Goal: Navigation & Orientation: Find specific page/section

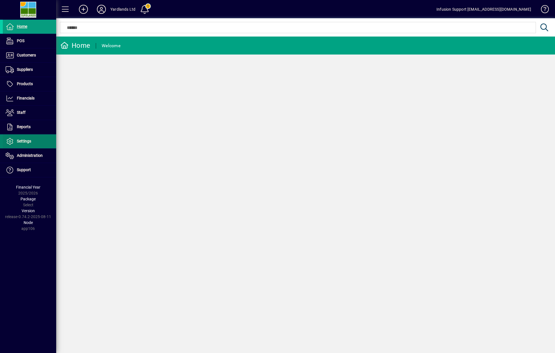
click at [22, 138] on span "Settings" at bounding box center [17, 141] width 28 height 7
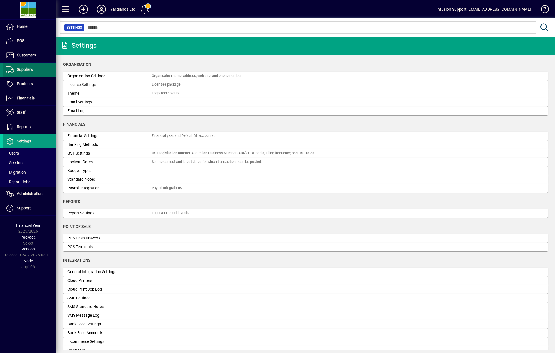
click at [30, 72] on span "Suppliers" at bounding box center [25, 69] width 16 height 4
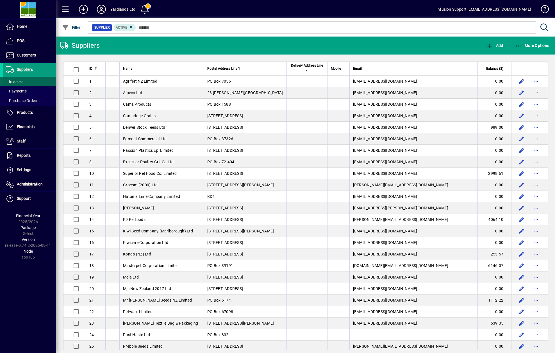
click at [21, 81] on span "Invoices" at bounding box center [15, 81] width 18 height 4
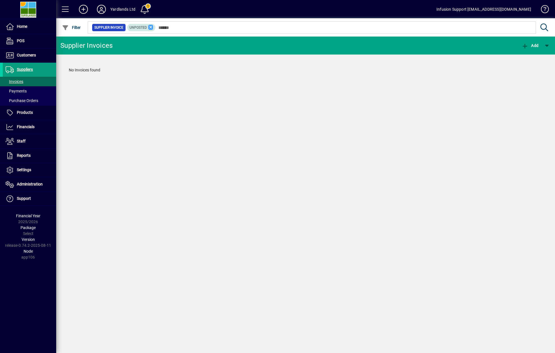
click at [148, 26] on icon at bounding box center [150, 27] width 5 height 5
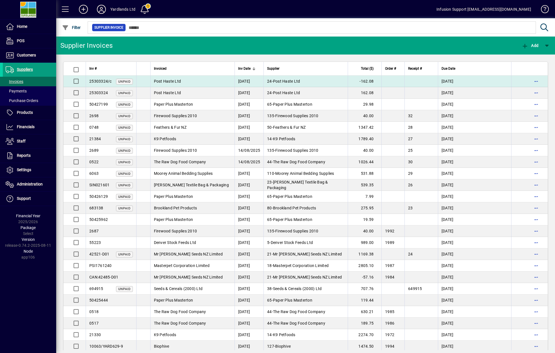
click at [170, 80] on span "Post Haste Ltd" at bounding box center [167, 81] width 27 height 4
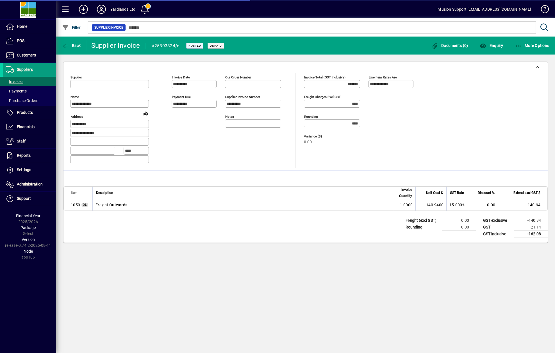
type input "**********"
click at [63, 43] on icon "button" at bounding box center [65, 46] width 7 height 6
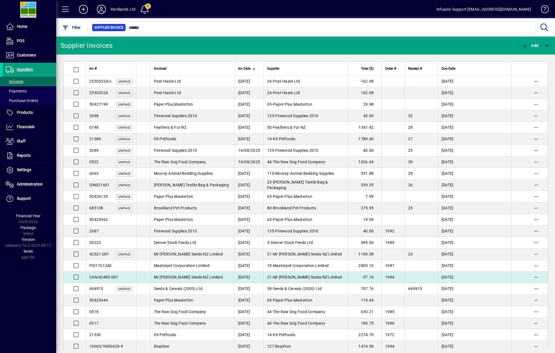
click at [176, 277] on span "Mr Fothergills Seeds NZ Limited" at bounding box center [188, 277] width 69 height 4
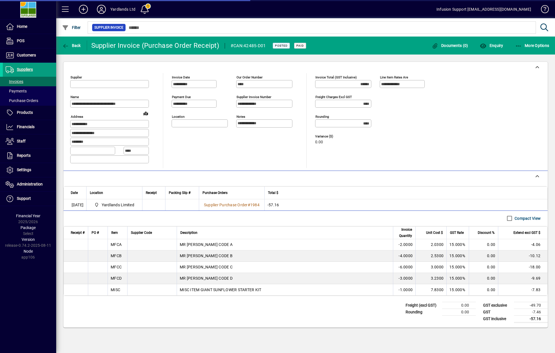
type input "**********"
click at [63, 45] on icon "button" at bounding box center [65, 46] width 7 height 6
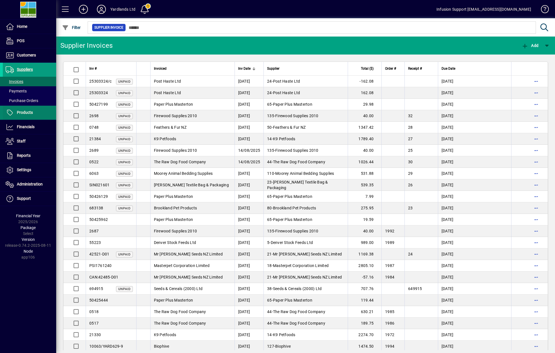
click at [21, 114] on span "Products" at bounding box center [25, 112] width 16 height 4
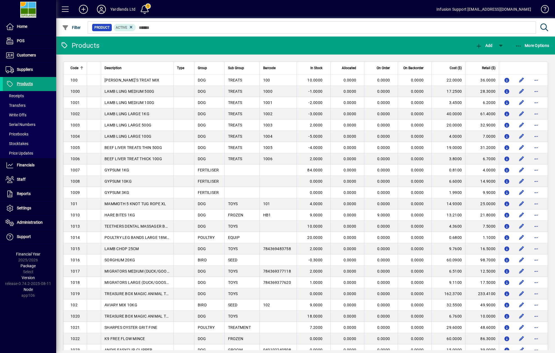
click at [103, 10] on icon at bounding box center [101, 9] width 11 height 9
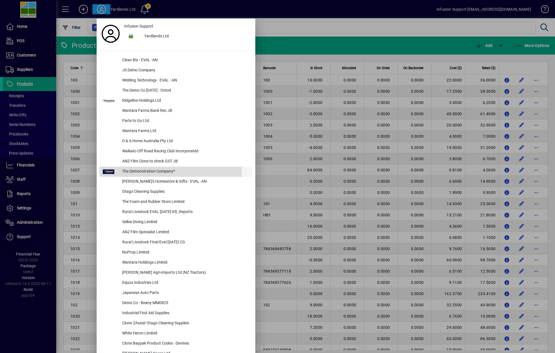
click at [149, 171] on div "The Demonstration Company*" at bounding box center [185, 172] width 135 height 10
